Goal: Use online tool/utility: Use online tool/utility

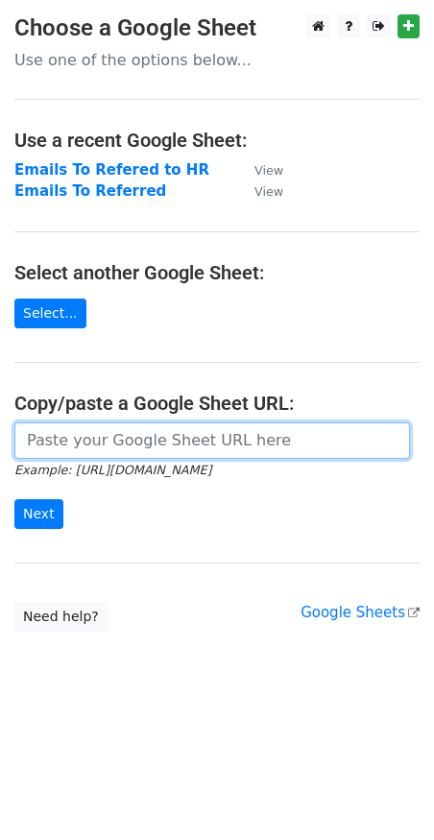
click at [96, 434] on input "url" at bounding box center [211, 440] width 395 height 36
paste input "[URL][DOMAIN_NAME]"
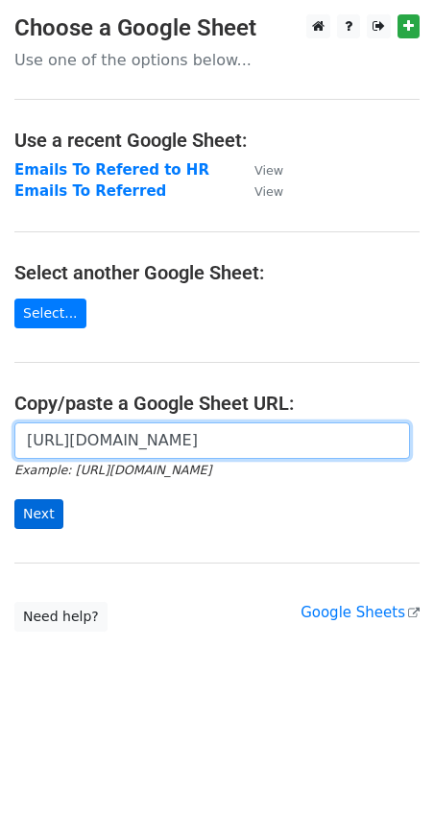
type input "[URL][DOMAIN_NAME]"
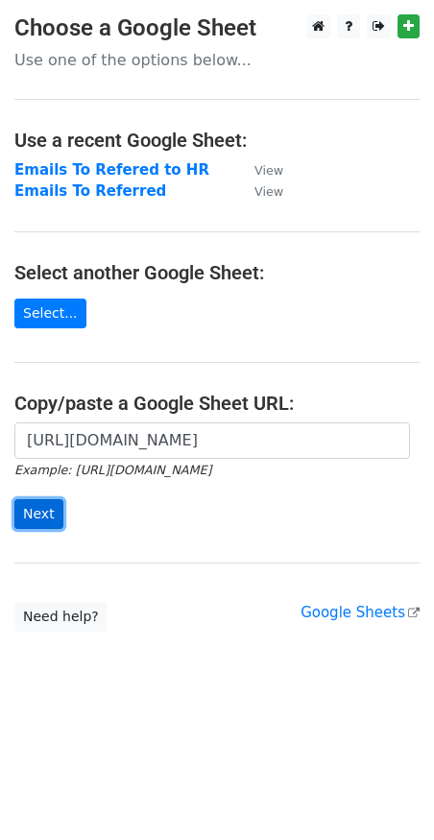
scroll to position [0, 0]
click at [21, 509] on input "Next" at bounding box center [38, 514] width 49 height 30
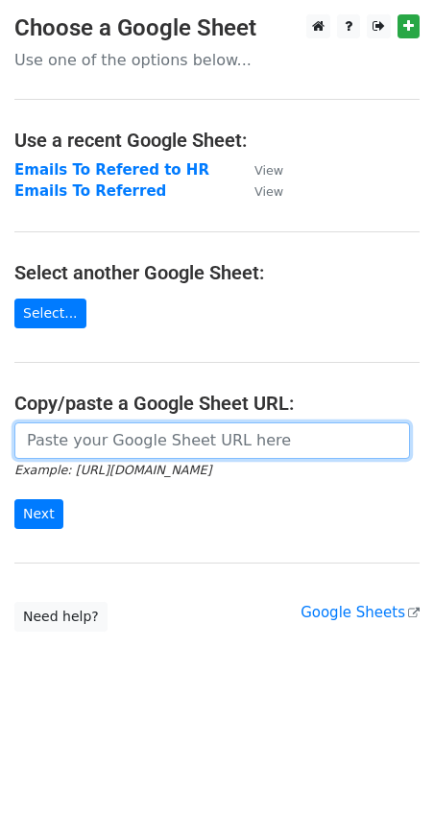
click at [101, 437] on input "url" at bounding box center [211, 440] width 395 height 36
paste input "https://docs.google.com/spreadsheets/d/1r9qLN9IJWuziJ0GmaJnk_RRX3oNucVSo3J2BmIa…"
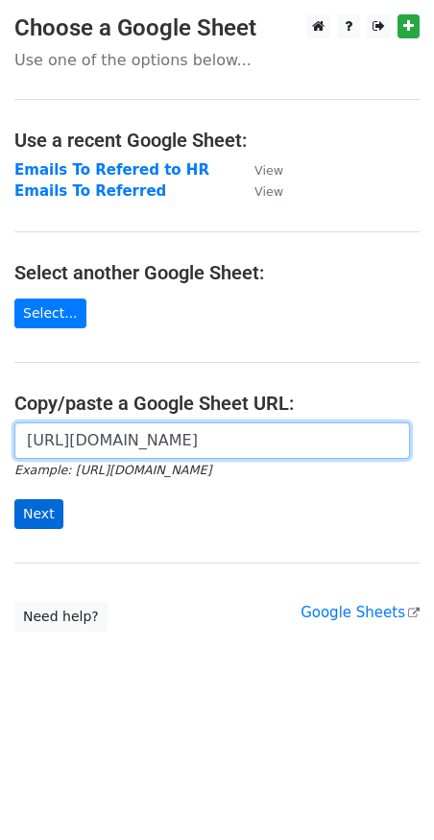
type input "https://docs.google.com/spreadsheets/d/1r9qLN9IJWuziJ0GmaJnk_RRX3oNucVSo3J2BmIa…"
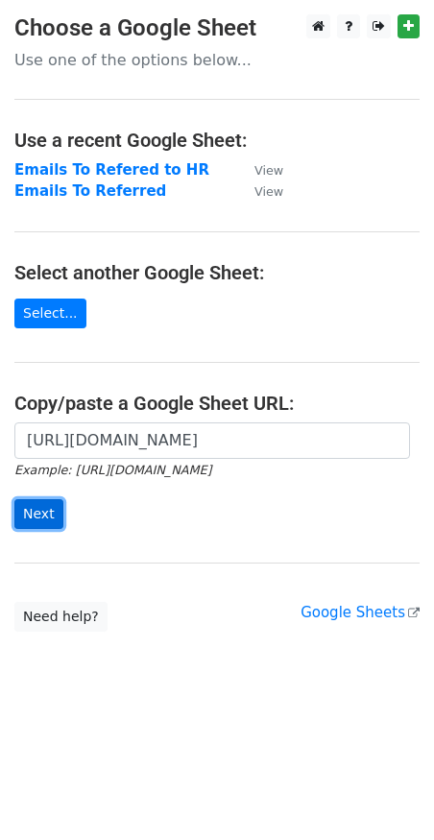
scroll to position [0, 0]
click at [31, 517] on input "Next" at bounding box center [38, 514] width 49 height 30
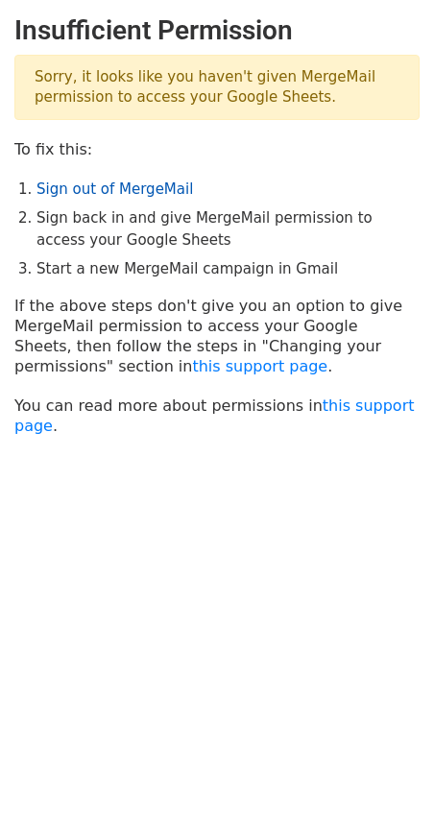
click at [116, 188] on link "Sign out of MergeMail" at bounding box center [114, 188] width 156 height 17
